Goal: Navigation & Orientation: Find specific page/section

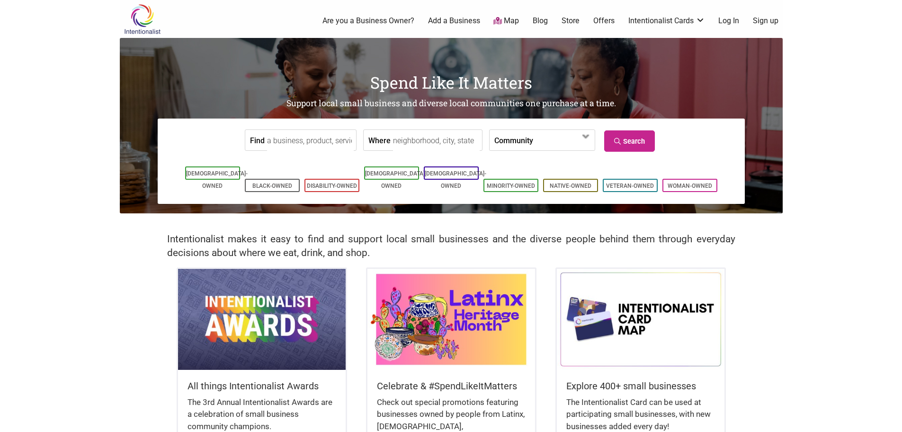
click at [505, 24] on link "Map" at bounding box center [507, 21] width 26 height 11
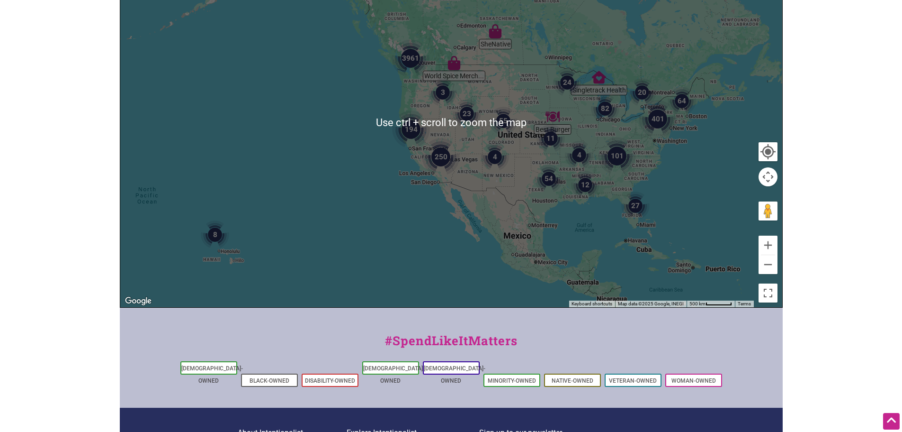
scroll to position [47, 0]
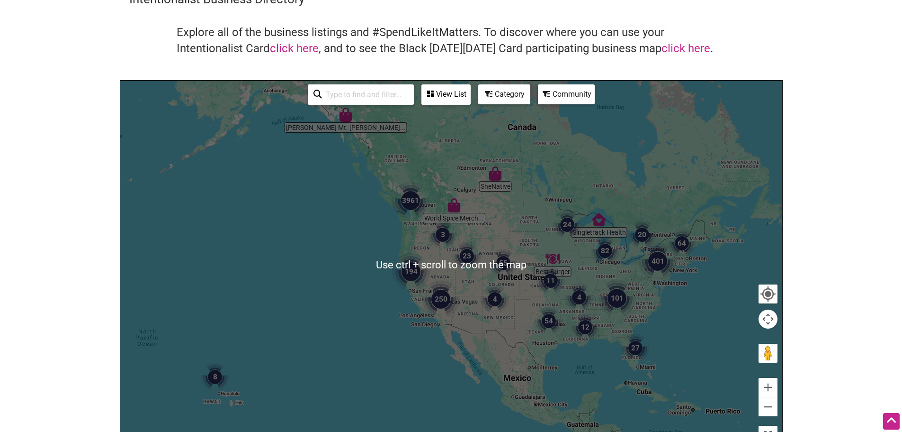
click at [423, 288] on img "250" at bounding box center [440, 298] width 45 height 45
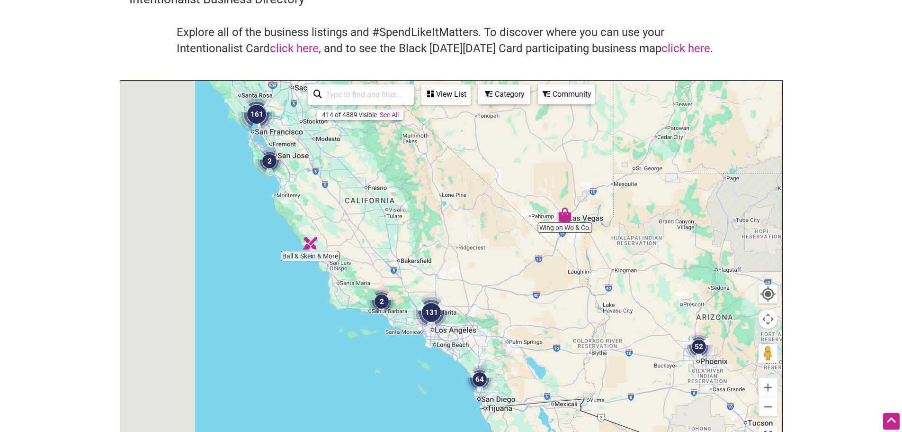
drag, startPoint x: 273, startPoint y: 184, endPoint x: 456, endPoint y: 321, distance: 228.7
click at [456, 321] on div "To navigate, press the arrow keys." at bounding box center [451, 265] width 662 height 369
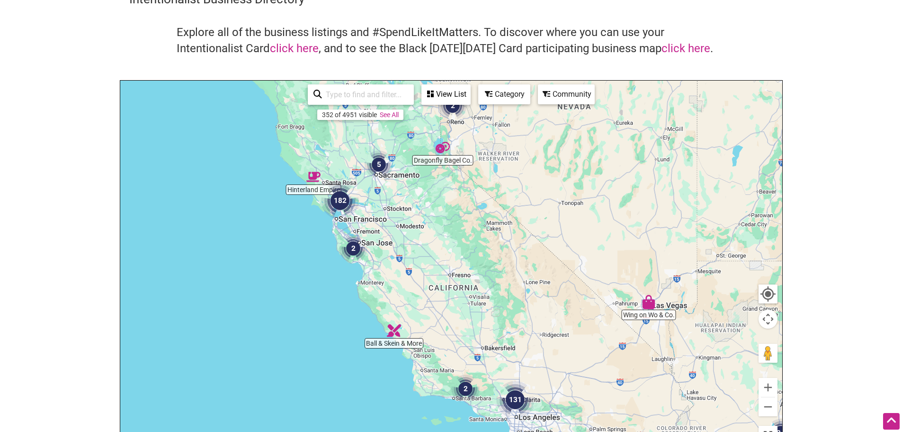
click at [329, 222] on img "182" at bounding box center [339, 200] width 45 height 45
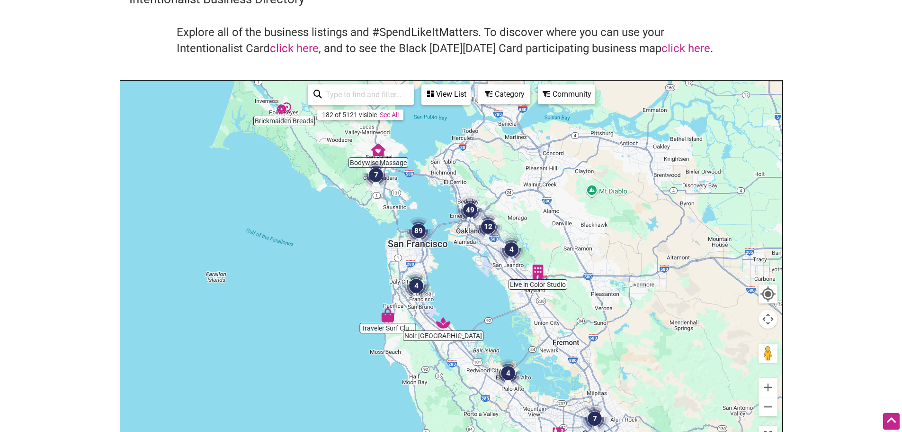
drag, startPoint x: 339, startPoint y: 209, endPoint x: 333, endPoint y: 215, distance: 9.0
click at [333, 215] on div "To navigate, press the arrow keys." at bounding box center [451, 265] width 662 height 369
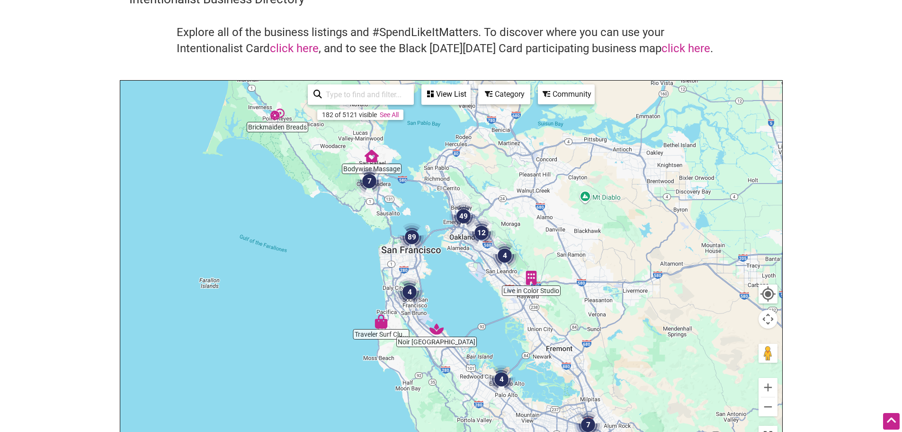
click at [411, 254] on img "89" at bounding box center [412, 237] width 36 height 36
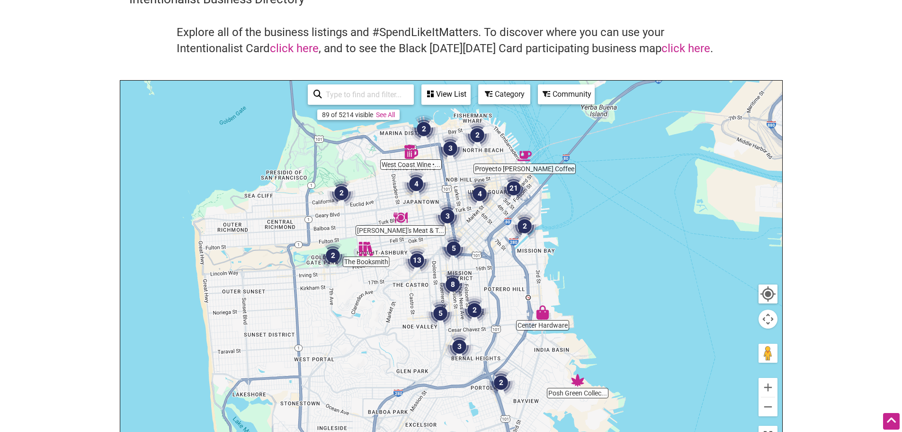
click at [459, 96] on div "View List" at bounding box center [446, 94] width 47 height 18
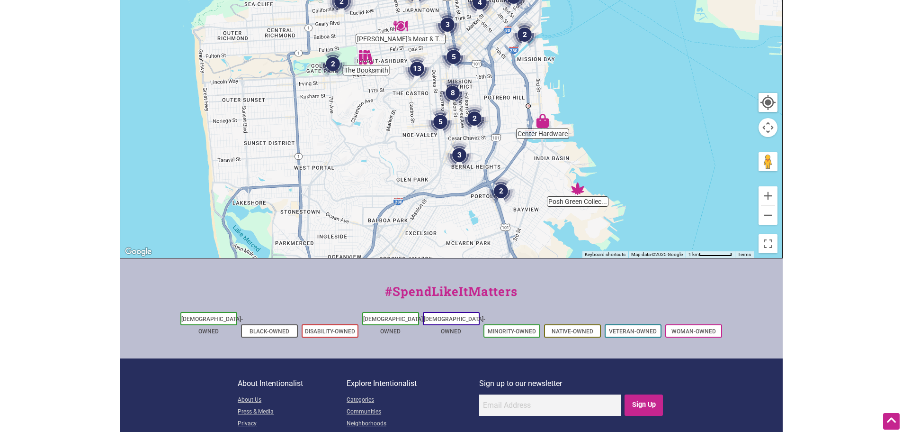
scroll to position [101, 0]
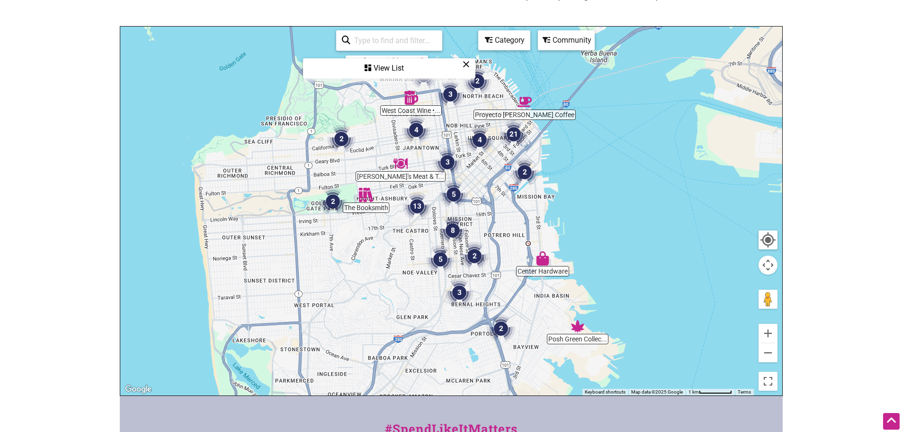
click at [402, 70] on div "View List" at bounding box center [389, 68] width 171 height 18
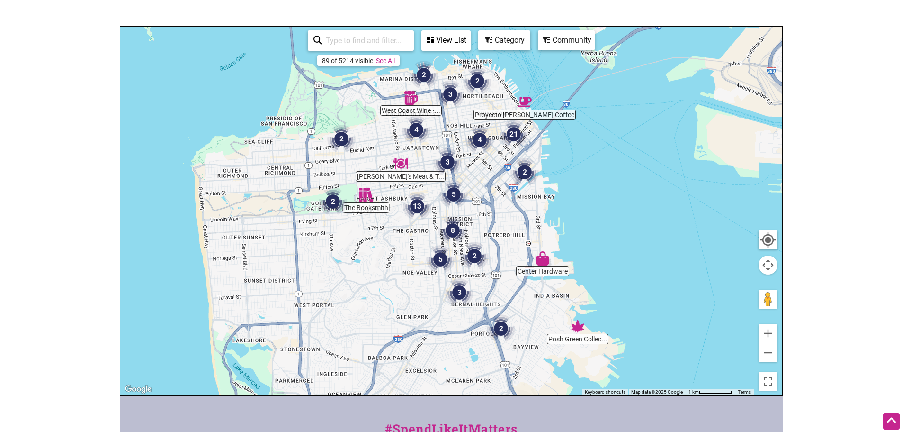
click at [451, 40] on div "View List" at bounding box center [446, 40] width 47 height 18
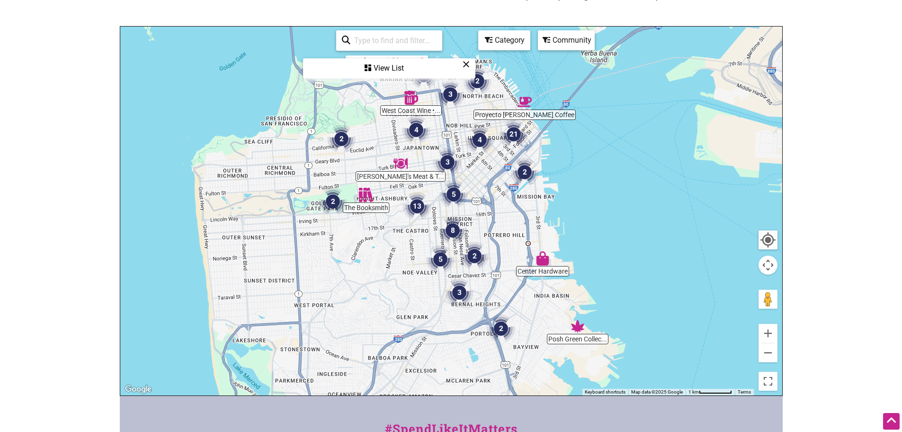
click at [403, 67] on div "View List" at bounding box center [389, 68] width 171 height 18
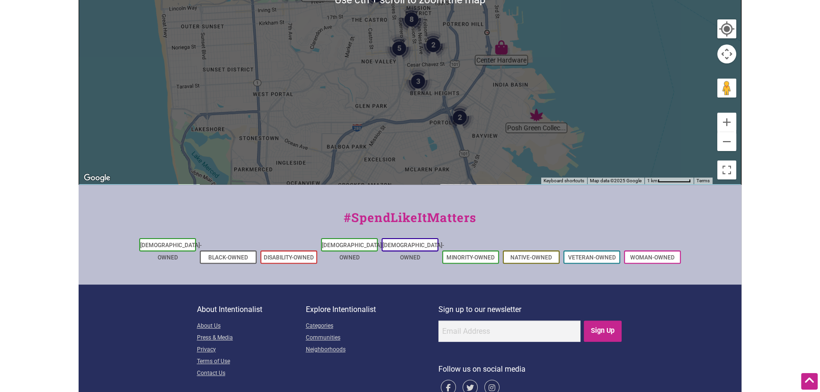
scroll to position [140, 0]
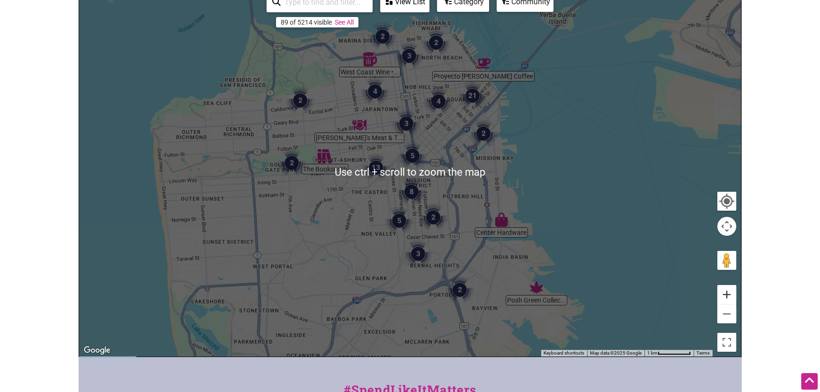
click at [726, 290] on button "Zoom in" at bounding box center [727, 294] width 19 height 19
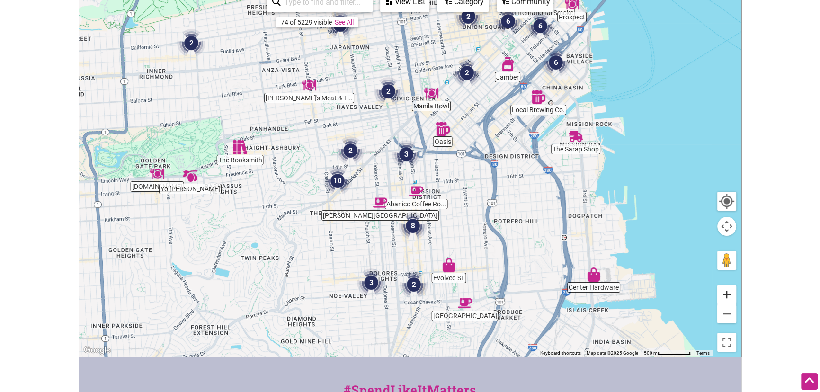
click at [726, 290] on button "Zoom in" at bounding box center [727, 294] width 19 height 19
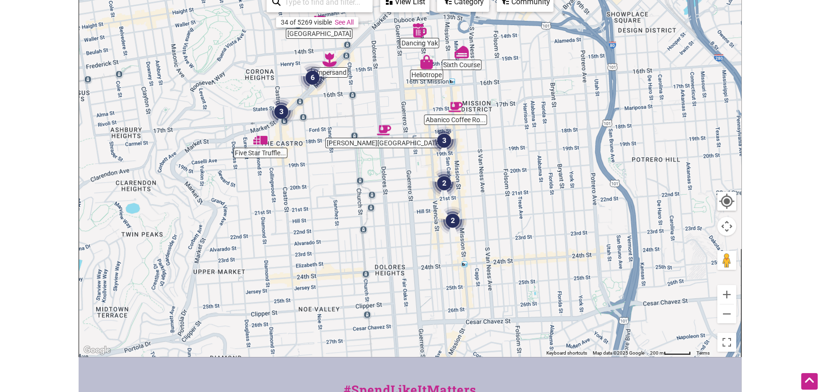
drag, startPoint x: 502, startPoint y: 261, endPoint x: 537, endPoint y: 150, distance: 116.3
click at [537, 150] on div "To navigate, press the arrow keys." at bounding box center [410, 172] width 662 height 369
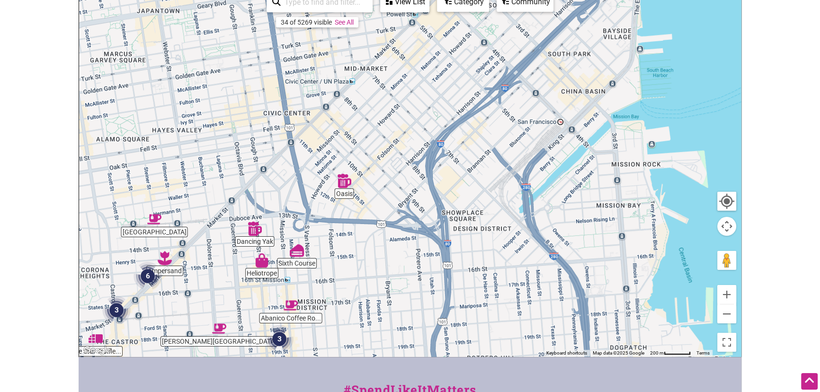
drag, startPoint x: 589, startPoint y: 153, endPoint x: 423, endPoint y: 358, distance: 264.0
click at [423, 358] on div "Intentionalist Spend like it matters 0 Add a Business Map Blog Store Offers Int…" at bounding box center [410, 227] width 663 height 735
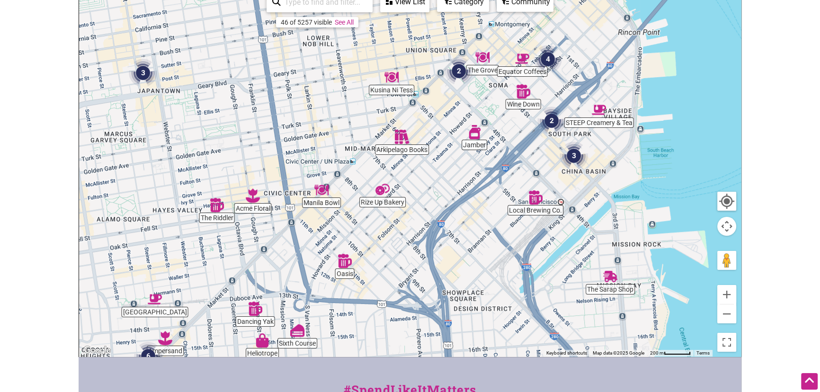
drag, startPoint x: 413, startPoint y: 220, endPoint x: 414, endPoint y: 294, distance: 73.9
click at [414, 294] on div "To navigate, press the arrow keys." at bounding box center [410, 172] width 662 height 369
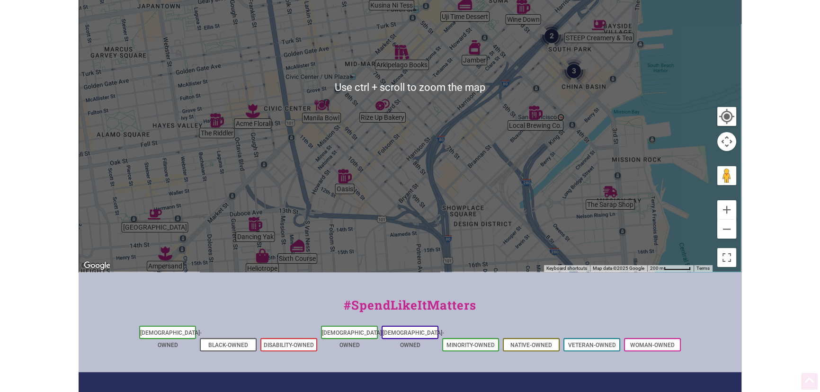
scroll to position [258, 0]
